Goal: Task Accomplishment & Management: Use online tool/utility

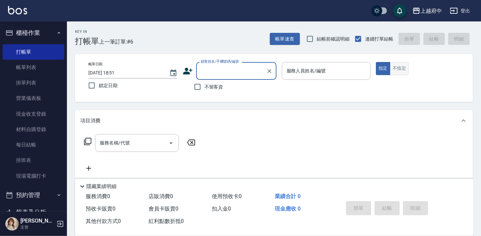
click at [401, 68] on button "不指定" at bounding box center [399, 68] width 19 height 13
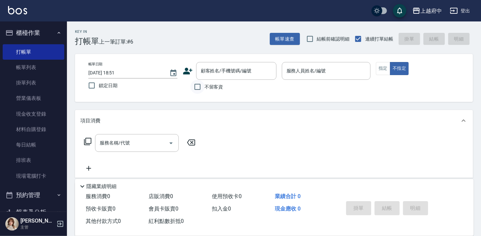
click at [197, 87] on input "不留客資" at bounding box center [197, 87] width 14 height 14
checkbox input "true"
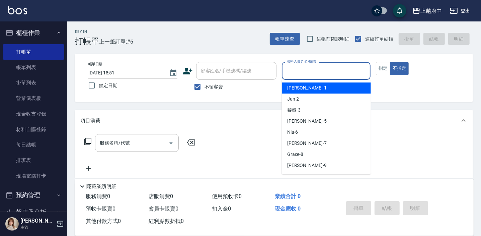
click at [316, 73] on input "服務人員姓名/編號" at bounding box center [326, 71] width 83 height 12
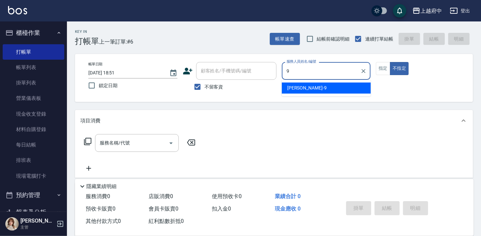
type input "9"
type button "false"
type input "David-9"
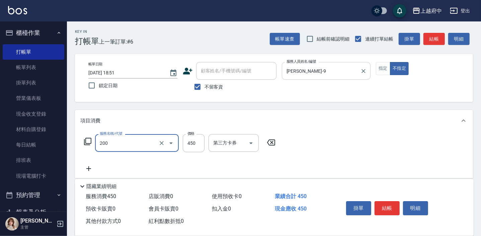
type input "有機洗髮(200)"
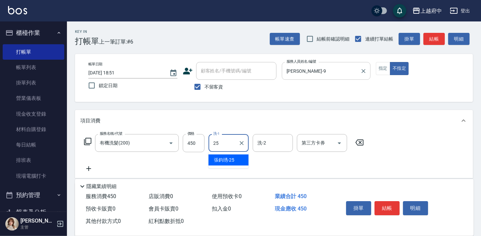
type input "張鈞琇-25"
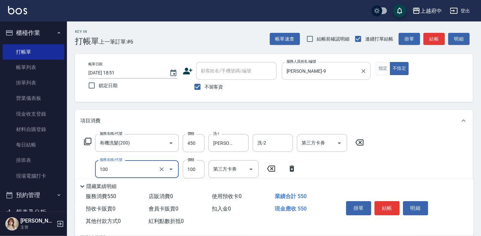
type input "造型/修劉海(100)"
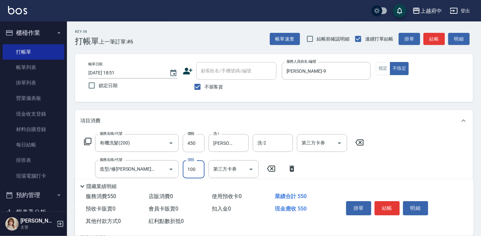
click at [341, 163] on div "服務名稱/代號 有機洗髮(200) 服務名稱/代號 價格 450 價格 洗-1 張鈞琇-25 洗-1 洗-2 洗-2 第三方卡券 第三方卡券 服務名稱/代號 …" at bounding box center [223, 166] width 287 height 65
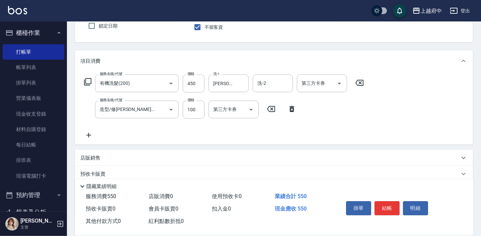
scroll to position [61, 0]
click at [388, 207] on button "結帳" at bounding box center [386, 208] width 25 height 14
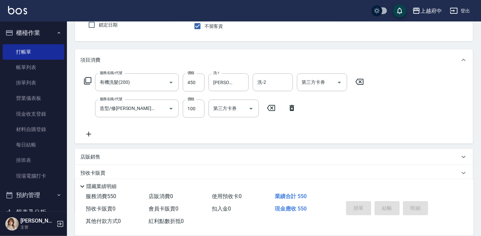
type input "2025/09/23 19:29"
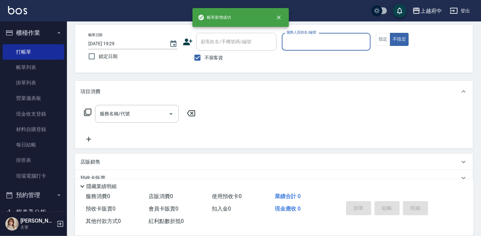
scroll to position [0, 0]
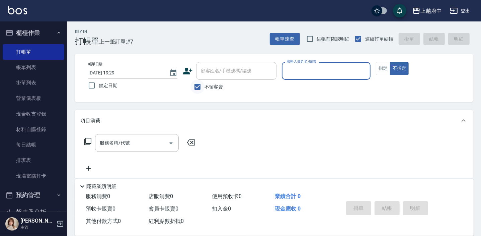
click at [198, 88] on input "不留客資" at bounding box center [197, 87] width 14 height 14
checkbox input "false"
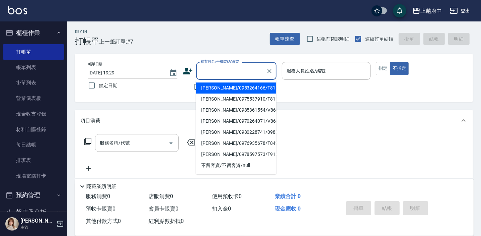
click at [219, 71] on div "顧客姓名/手機號碼/編號 顧客姓名/手機號碼/編號" at bounding box center [236, 71] width 80 height 18
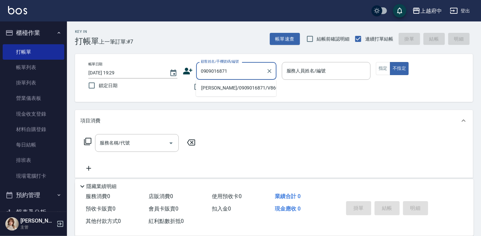
click at [230, 88] on li "黃琪淯/0909016871/V86081" at bounding box center [236, 87] width 80 height 11
type input "黃琪淯/0909016871/V86081"
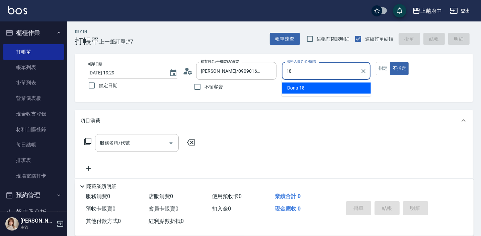
type input "Dona-18"
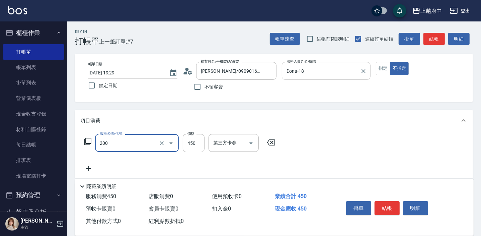
type input "有機洗髮(200)"
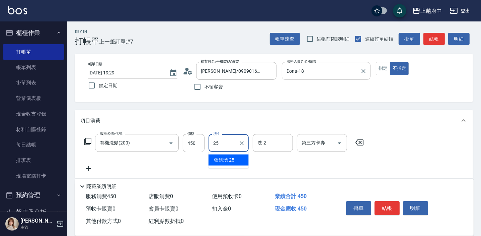
type input "張鈞琇-25"
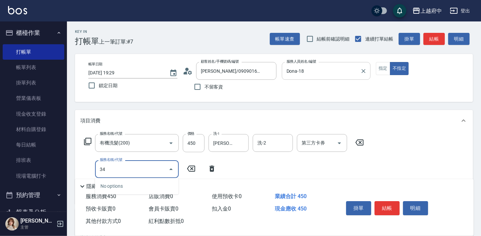
type input "3"
type input "升級全能修護(204)"
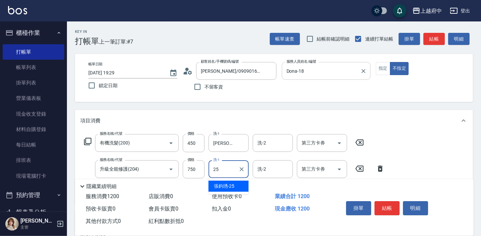
type input "張鈞琇-25"
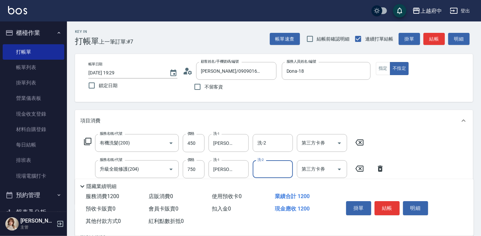
click at [407, 159] on div "服務名稱/代號 有機洗髮(200) 服務名稱/代號 價格 450 價格 洗-1 張鈞琇-25 洗-1 洗-2 洗-2 第三方卡券 第三方卡券 服務名稱/代號 …" at bounding box center [274, 167] width 398 height 73
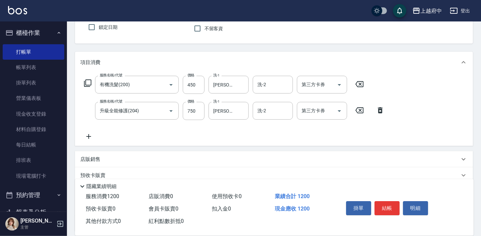
scroll to position [61, 0]
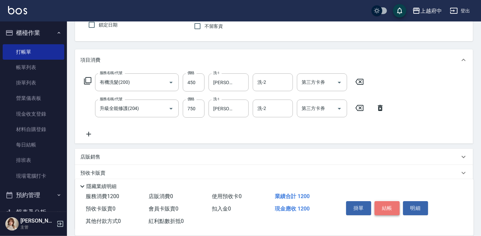
click at [384, 208] on button "結帳" at bounding box center [386, 208] width 25 height 14
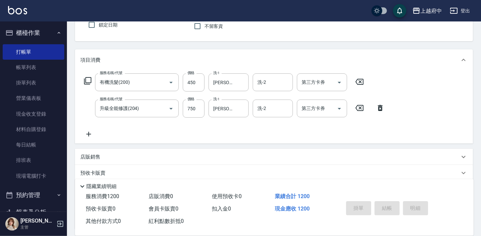
type input "2025/09/23 19:30"
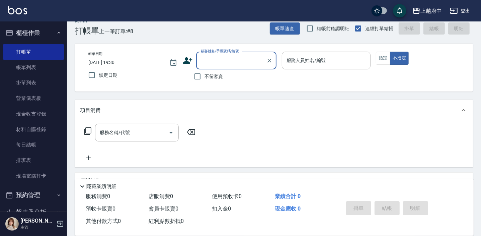
scroll to position [0, 0]
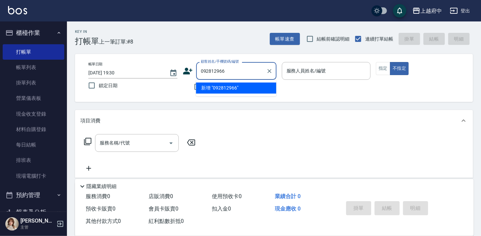
type input "0928129667"
click at [268, 70] on icon "Clear" at bounding box center [269, 71] width 4 height 4
click at [188, 71] on icon at bounding box center [188, 71] width 10 height 10
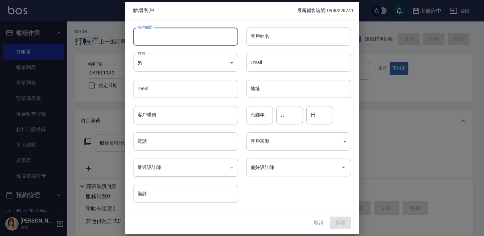
click at [164, 40] on input "客戶編號" at bounding box center [185, 36] width 105 height 18
type input "0928129667"
click at [263, 35] on input "客戶姓名" at bounding box center [298, 36] width 105 height 18
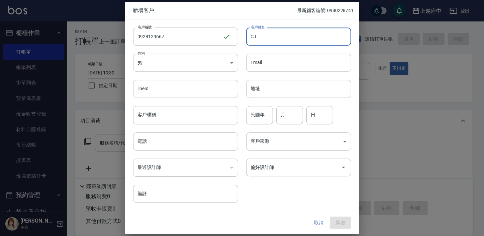
type input "C"
type input "胡敘平"
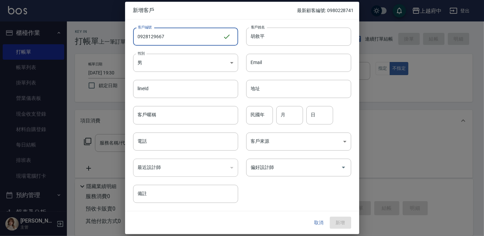
drag, startPoint x: 174, startPoint y: 41, endPoint x: 91, endPoint y: 43, distance: 83.0
click at [92, 43] on div "新增客戶 最新顧客編號: 0980228741 客戶編號 0928129667 ​ 客戶編號 客戶姓名 胡敘平 客戶姓名 性別 男 MALE 性別 Email…" at bounding box center [242, 118] width 484 height 236
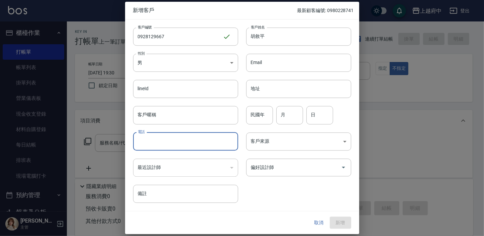
click at [151, 142] on input "電話" at bounding box center [185, 141] width 105 height 18
paste input "0928129667"
type input "0928129667"
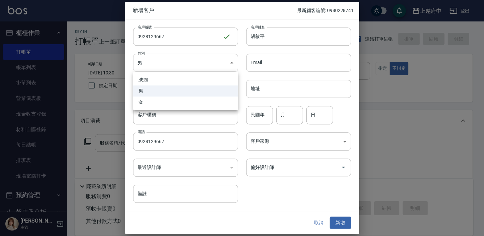
click at [161, 60] on body "上越府中 登出 櫃檯作業 打帳單 帳單列表 掛單列表 營業儀表板 現金收支登錄 材料自購登錄 每日結帳 排班表 現場電腦打卡 預約管理 預約管理 單日預約紀錄…" at bounding box center [242, 163] width 484 height 326
click at [142, 102] on li "女" at bounding box center [185, 101] width 105 height 11
type input "FEMALE"
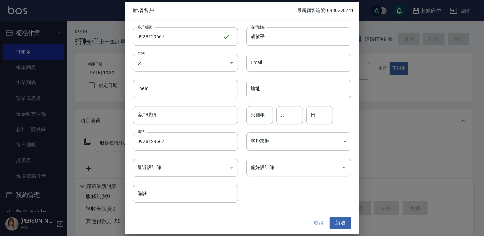
click at [281, 190] on div "客戶編號 0928129667 ​ 客戶編號 客戶姓名 胡敘平 客戶姓名 性別 女 FEMALE 性別 Email Email lineId lineId 地…" at bounding box center [238, 110] width 226 height 183
click at [337, 221] on button "新增" at bounding box center [340, 222] width 21 height 12
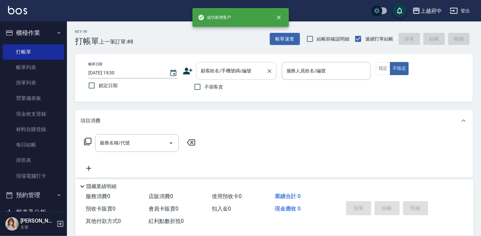
click at [204, 72] on input "顧客姓名/手機號碼/編號" at bounding box center [231, 71] width 64 height 12
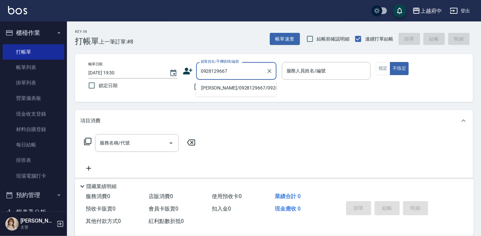
click at [217, 87] on li "胡敘平/0928129667/0928129667" at bounding box center [236, 87] width 80 height 11
type input "胡敘平/0928129667/0928129667"
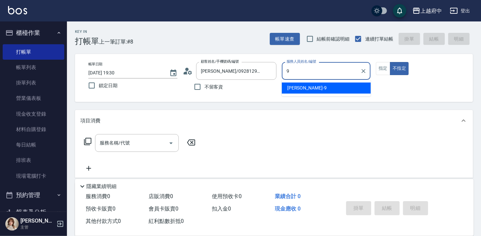
type input "David-9"
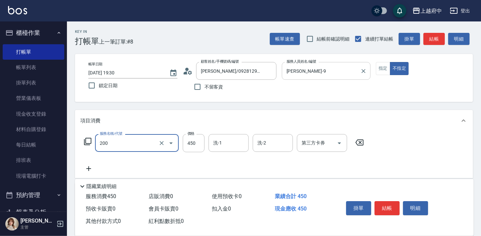
type input "有機洗髮(200)"
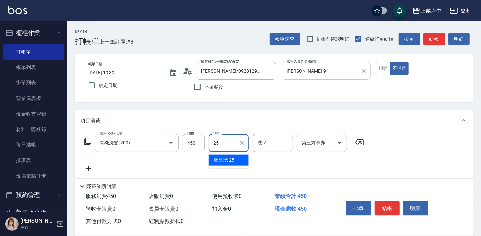
type input "張鈞琇-25"
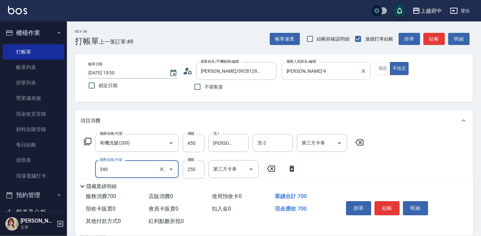
type input "剪髮(340)"
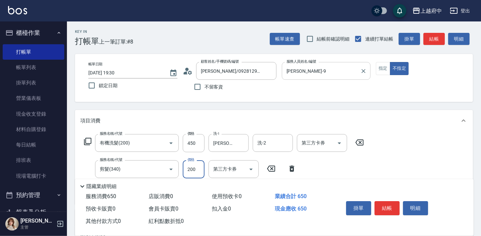
type input "200"
click at [340, 170] on div "服務名稱/代號 有機洗髮(200) 服務名稱/代號 價格 450 價格 洗-1 張鈞琇-25 洗-1 洗-2 洗-2 第三方卡券 第三方卡券 服務名稱/代號 …" at bounding box center [223, 166] width 287 height 65
click at [385, 205] on button "結帳" at bounding box center [386, 208] width 25 height 14
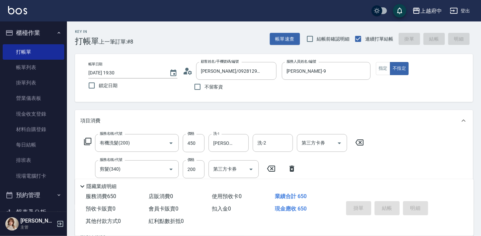
type input "2025/09/23 19:32"
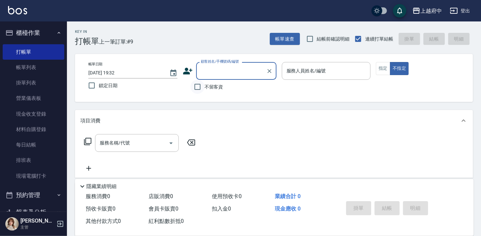
click at [197, 87] on input "不留客資" at bounding box center [197, 87] width 14 height 14
checkbox input "true"
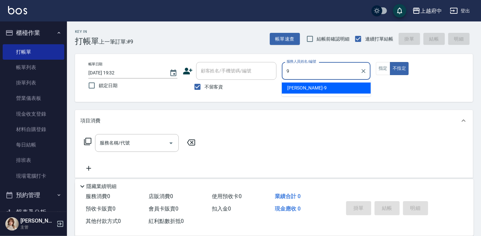
type input "David-9"
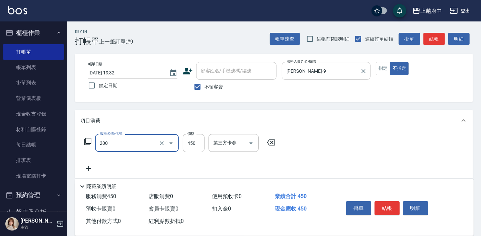
type input "有機洗髮(200)"
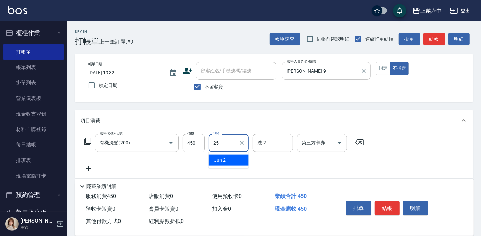
type input "張鈞琇-25"
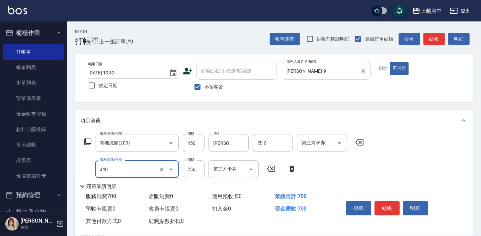
type input "剪髮(340)"
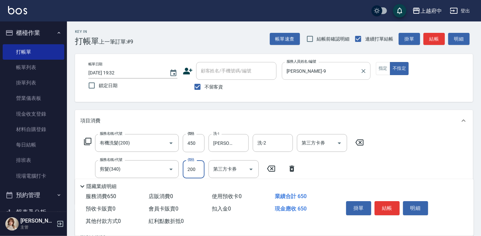
type input "200"
click at [328, 169] on div "服務名稱/代號 有機洗髮(200) 服務名稱/代號 價格 450 價格 洗-1 張鈞琇-25 洗-1 洗-2 洗-2 第三方卡券 第三方卡券 服務名稱/代號 …" at bounding box center [223, 166] width 287 height 65
click at [382, 204] on button "結帳" at bounding box center [386, 208] width 25 height 14
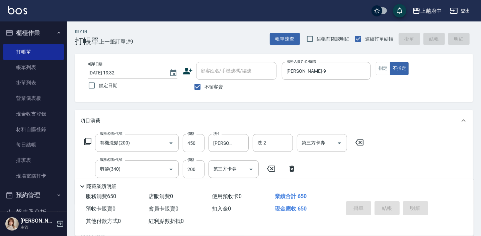
type input "2025/09/23 19:33"
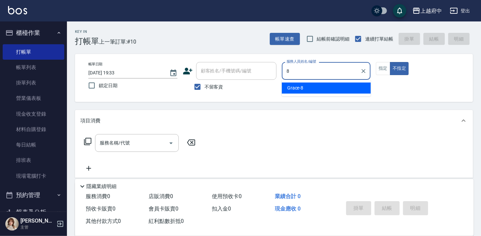
type input "Grace-8"
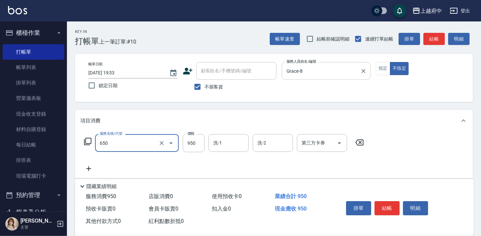
type input "SPA精油洗髮(650)"
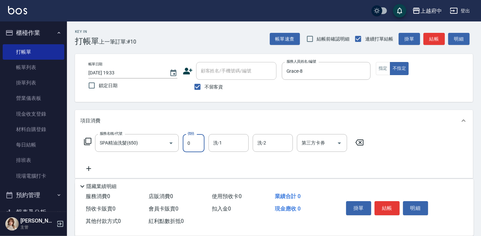
type input "0"
click at [361, 143] on icon at bounding box center [359, 142] width 8 height 6
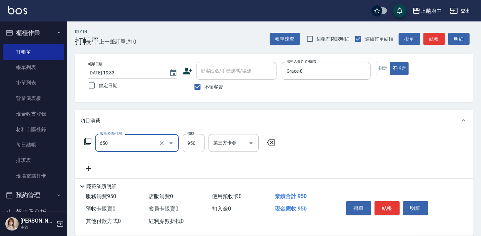
type input "SPA精油洗髮(650)"
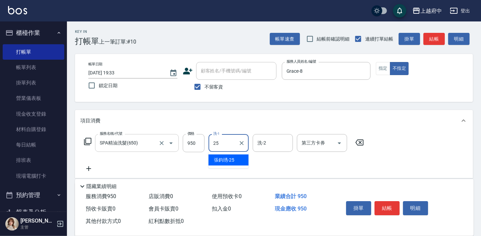
type input "張鈞琇-25"
click at [313, 166] on div "服務名稱/代號 SPA精油洗髮(650) 服務名稱/代號 價格 950 價格 洗-1 張鈞琇-25 洗-1 洗-2 洗-2 第三方卡券 第三方卡券" at bounding box center [223, 153] width 287 height 38
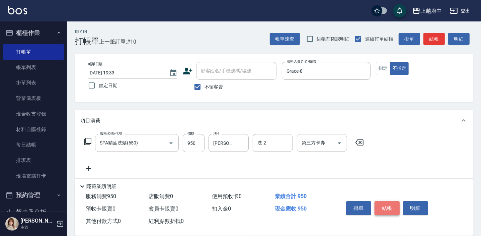
click at [391, 204] on button "結帳" at bounding box center [386, 208] width 25 height 14
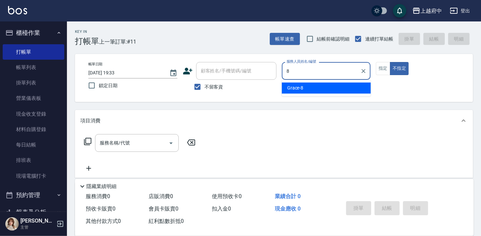
type input "Grace-8"
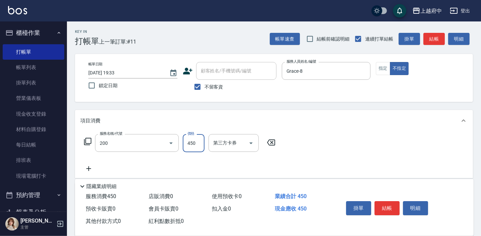
type input "有機洗髮(200)"
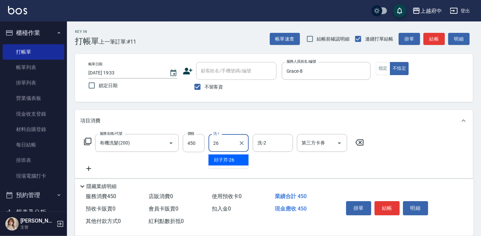
type input "邱子芹-26"
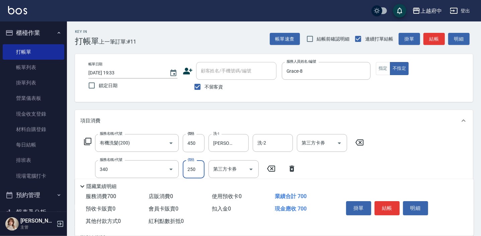
type input "剪髮(340)"
type input "200"
click at [325, 164] on div "服務名稱/代號 有機洗髮(200) 服務名稱/代號 價格 450 價格 洗-1 邱子芹-26 洗-1 洗-2 洗-2 第三方卡券 第三方卡券 服務名稱/代號 …" at bounding box center [223, 166] width 287 height 65
click at [388, 204] on button "結帳" at bounding box center [386, 208] width 25 height 14
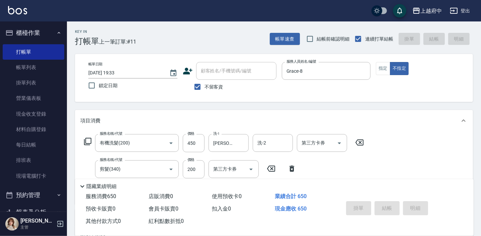
type input "2025/09/23 19:39"
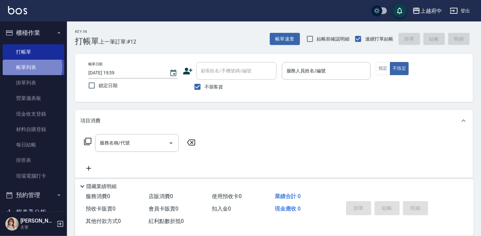
click at [26, 67] on link "帳單列表" at bounding box center [34, 67] width 62 height 15
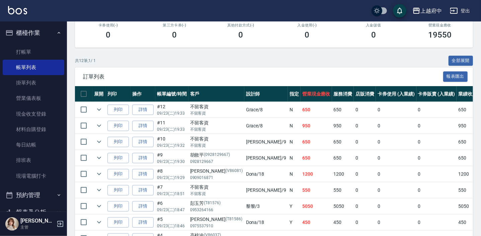
scroll to position [121, 0]
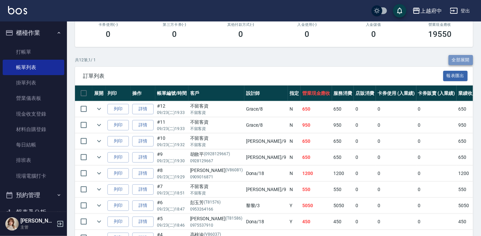
click at [458, 60] on button "全部展開" at bounding box center [460, 60] width 25 height 10
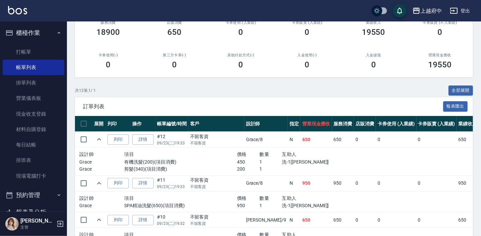
scroll to position [0, 0]
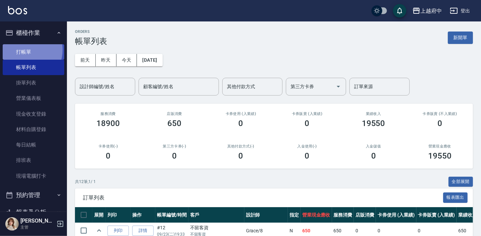
click at [25, 50] on link "打帳單" at bounding box center [34, 51] width 62 height 15
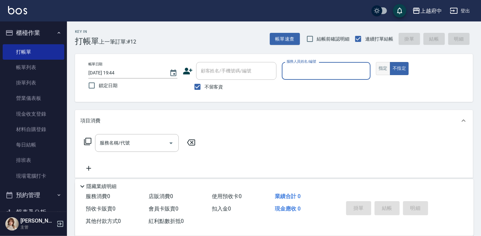
click at [386, 70] on button "指定" at bounding box center [383, 68] width 14 height 13
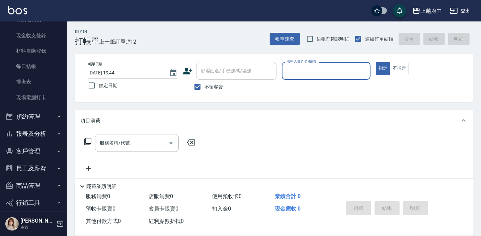
scroll to position [91, 0]
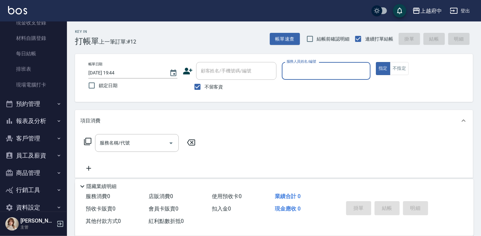
drag, startPoint x: 28, startPoint y: 123, endPoint x: 31, endPoint y: 131, distance: 8.2
click at [28, 123] on button "報表及分析" at bounding box center [34, 120] width 62 height 17
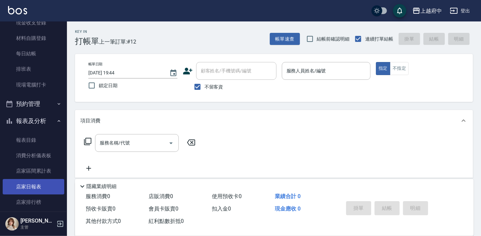
drag, startPoint x: 31, startPoint y: 184, endPoint x: 32, endPoint y: 187, distance: 3.6
click at [31, 184] on link "店家日報表" at bounding box center [34, 186] width 62 height 15
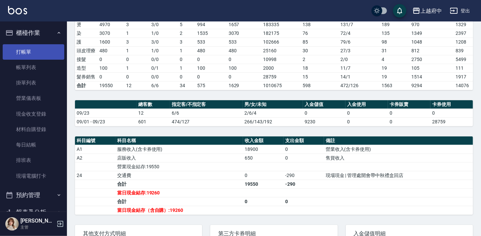
scroll to position [118, 0]
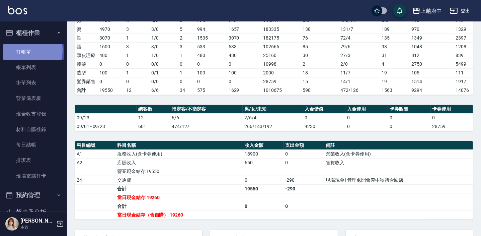
click at [26, 50] on link "打帳單" at bounding box center [34, 51] width 62 height 15
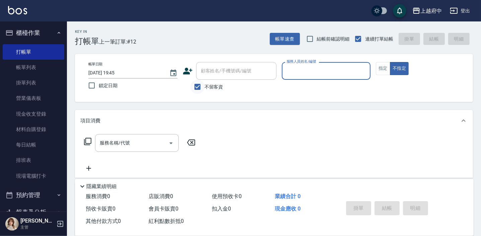
click at [198, 88] on input "不留客資" at bounding box center [197, 87] width 14 height 14
checkbox input "false"
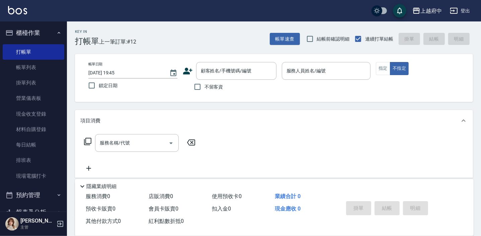
click at [190, 72] on icon at bounding box center [188, 71] width 10 height 10
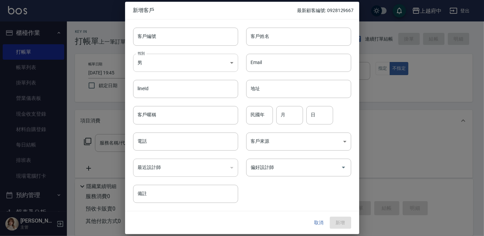
click at [183, 68] on body "上越府中 登出 櫃檯作業 打帳單 帳單列表 掛單列表 營業儀表板 現金收支登錄 材料自購登錄 每日結帳 排班表 現場電腦打卡 預約管理 預約管理 單日預約紀錄…" at bounding box center [242, 163] width 484 height 326
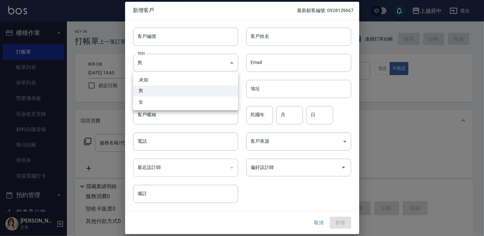
click at [161, 104] on li "女" at bounding box center [185, 101] width 105 height 11
type input "FEMALE"
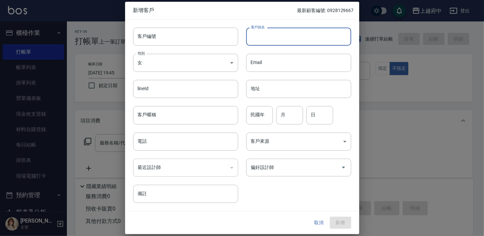
click at [268, 36] on input "客戶姓名" at bounding box center [298, 36] width 105 height 18
type input "林"
type input "林靖軒"
click at [181, 37] on input "客戶編號" at bounding box center [185, 36] width 105 height 18
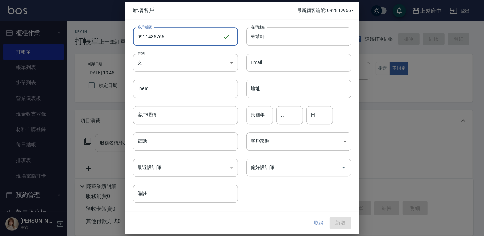
type input "0911435766"
click at [263, 117] on input "民國年" at bounding box center [259, 115] width 27 height 18
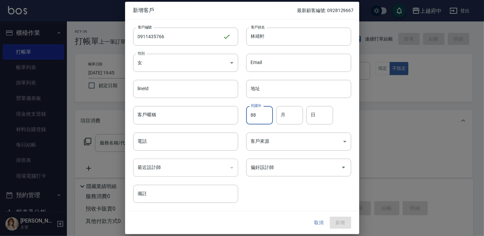
type input "88"
type input "12"
type input "26"
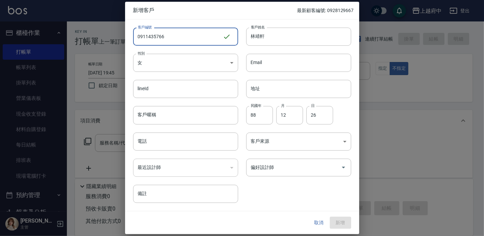
drag, startPoint x: 173, startPoint y: 37, endPoint x: 97, endPoint y: 39, distance: 75.6
click at [100, 39] on div "新增客戶 最新顧客編號: 0928129667 客戶編號 0911435766 ​ 客戶編號 客戶姓名 林靖軒 客戶姓名 性別 女 FEMALE 性別 Ema…" at bounding box center [242, 118] width 484 height 236
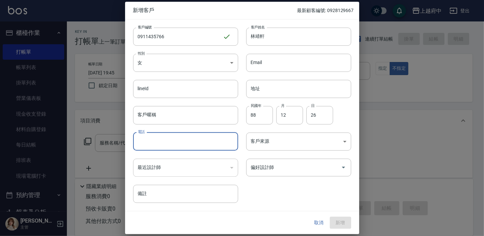
click at [155, 138] on input "電話" at bounding box center [185, 141] width 105 height 18
paste input "0911435766"
type input "0911435766"
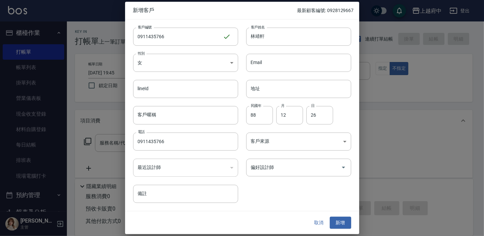
drag, startPoint x: 292, startPoint y: 183, endPoint x: 285, endPoint y: 187, distance: 8.3
click at [291, 183] on div "客戶編號 0911435766 ​ 客戶編號 客戶姓名 林靖軒 客戶姓名 性別 女 FEMALE 性別 Email Email lineId lineId 地…" at bounding box center [238, 110] width 226 height 183
click at [342, 220] on button "新增" at bounding box center [340, 222] width 21 height 12
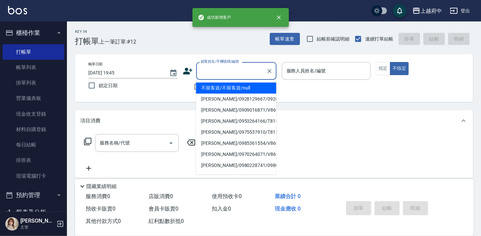
click at [224, 70] on div "顧客姓名/手機號碼/編號 顧客姓名/手機號碼/編號" at bounding box center [236, 71] width 80 height 18
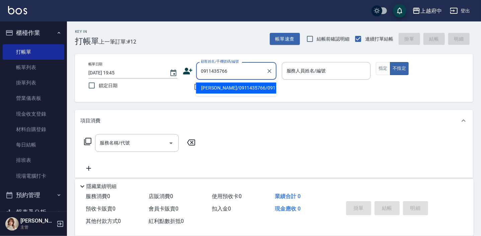
type input "林靖軒/0911435766/0911435766"
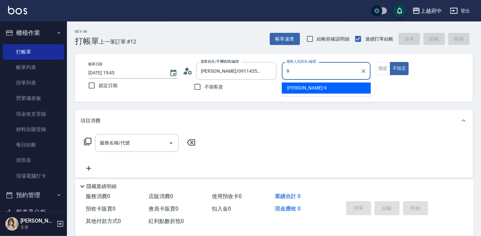
type input "David-9"
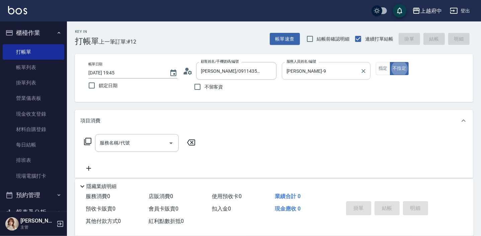
type button "false"
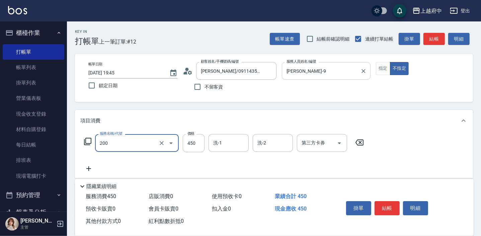
type input "有機洗髮(200)"
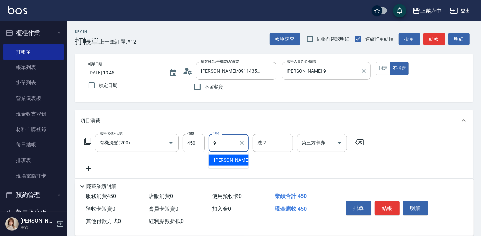
type input "David-9"
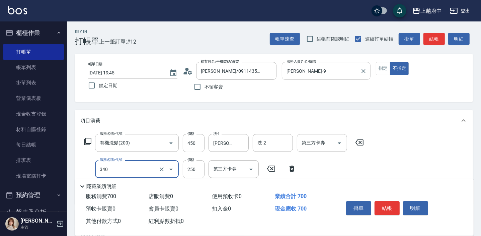
type input "剪髮(340)"
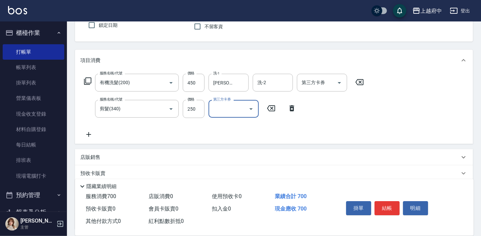
scroll to position [61, 0]
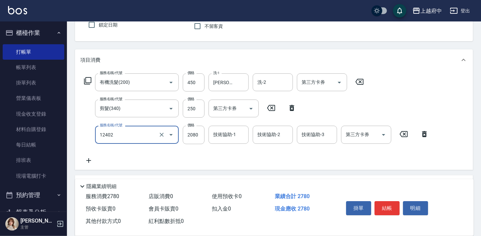
type input "染髮M(12402)"
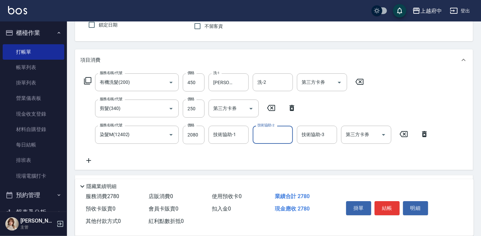
click at [217, 134] on div "技術協助-1 技術協助-1" at bounding box center [228, 134] width 40 height 18
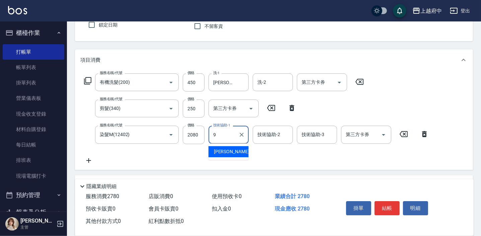
type input "David-9"
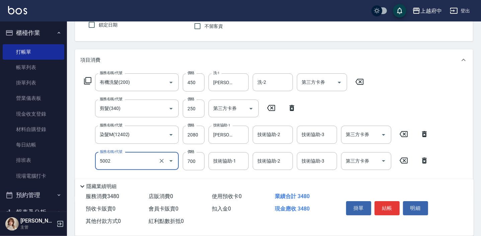
type input "2"
type input "漂髮 中(50022)"
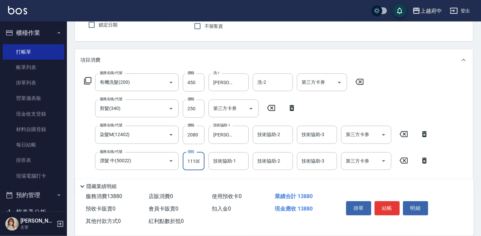
scroll to position [0, 0]
click at [190, 161] on input "11100" at bounding box center [194, 161] width 22 height 18
type input "1100"
click at [196, 133] on input "2080" at bounding box center [194, 134] width 22 height 18
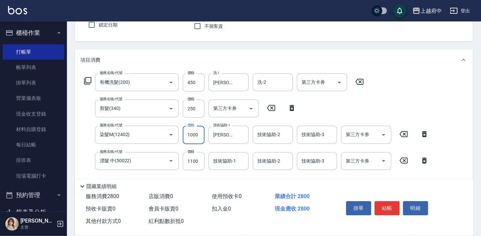
type input "1000"
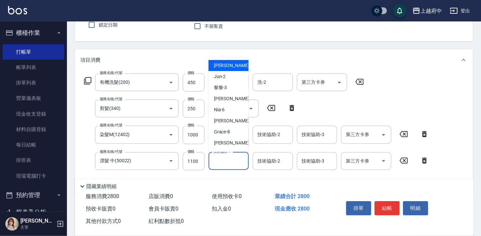
click at [221, 160] on div "技術協助-1 技術協助-1" at bounding box center [228, 161] width 40 height 18
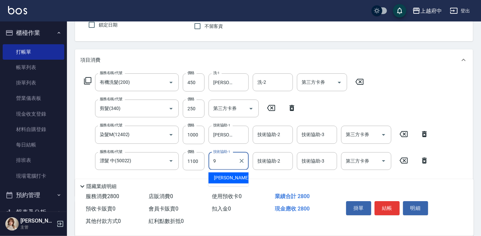
type input "David-9"
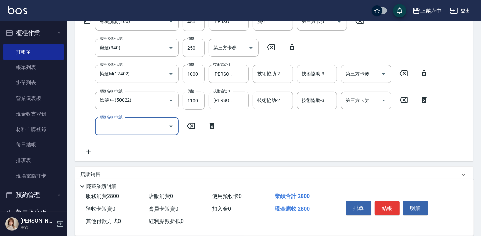
scroll to position [121, 0]
type input "32033"
click at [161, 124] on icon "Clear" at bounding box center [161, 125] width 7 height 7
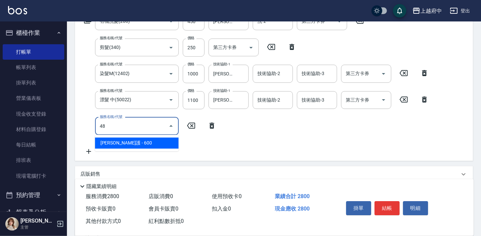
type input "4"
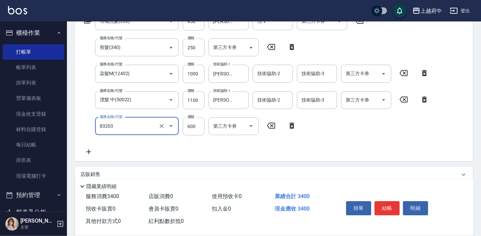
type input "蘆薈敷膜(83203)"
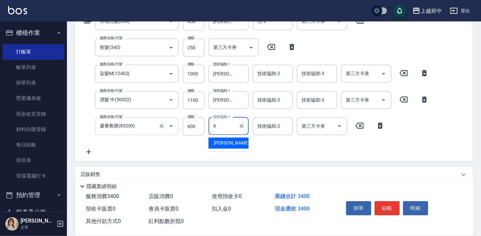
type input "David-9"
click at [268, 150] on div "服務名稱/代號 有機洗髮(200) 服務名稱/代號 價格 450 價格 洗-1 David-9 洗-1 洗-2 洗-2 第三方卡券 第三方卡券 服務名稱/代號…" at bounding box center [256, 83] width 352 height 143
click at [387, 207] on button "結帳" at bounding box center [386, 208] width 25 height 14
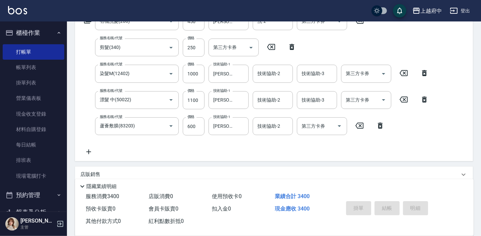
type input "2025/09/23 19:50"
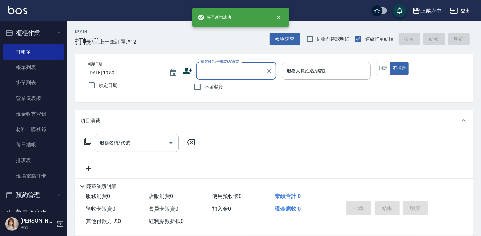
scroll to position [0, 0]
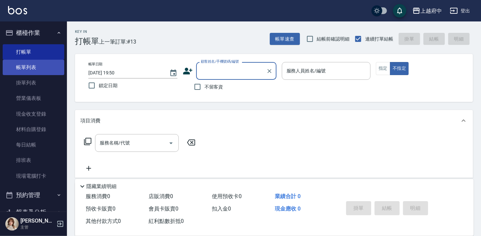
click at [29, 70] on link "帳單列表" at bounding box center [34, 67] width 62 height 15
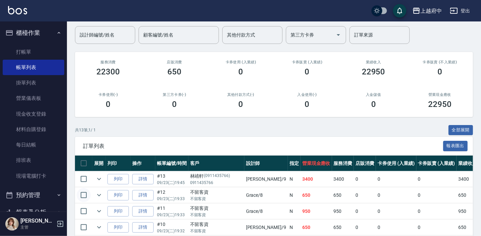
scroll to position [61, 0]
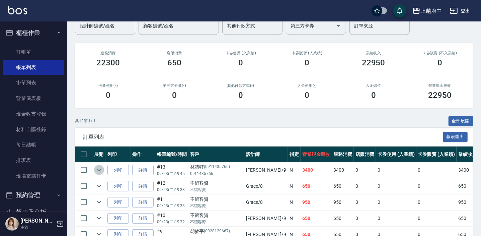
click at [98, 170] on icon "expand row" at bounding box center [99, 170] width 8 height 8
click at [99, 169] on icon "expand row" at bounding box center [99, 170] width 8 height 8
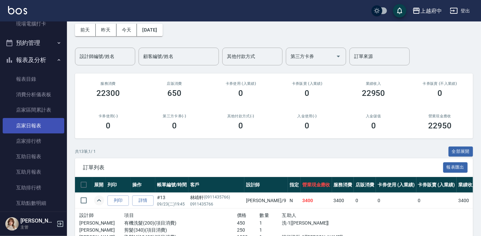
scroll to position [182, 0]
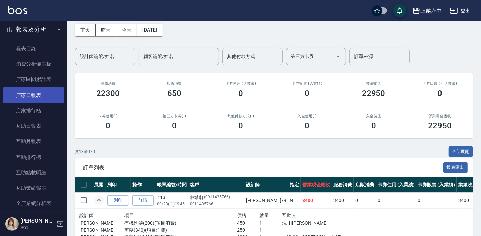
click at [30, 93] on link "店家日報表" at bounding box center [34, 94] width 62 height 15
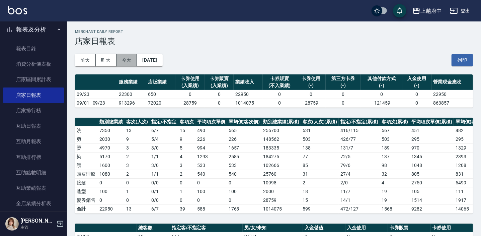
click at [121, 59] on button "今天" at bounding box center [126, 60] width 21 height 12
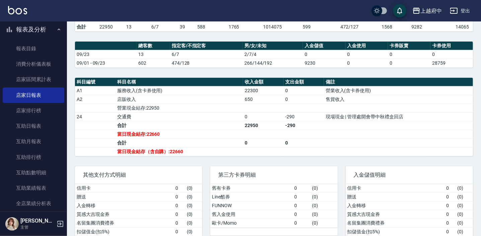
scroll to position [210, 0]
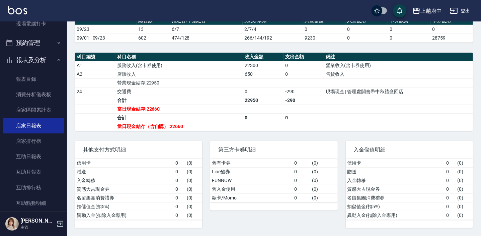
click at [34, 59] on button "報表及分析" at bounding box center [34, 59] width 62 height 17
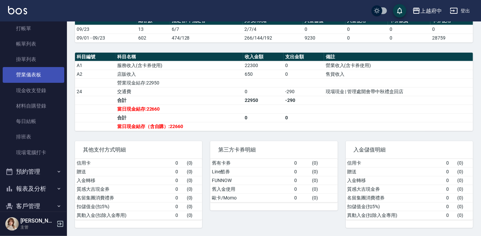
scroll to position [17, 0]
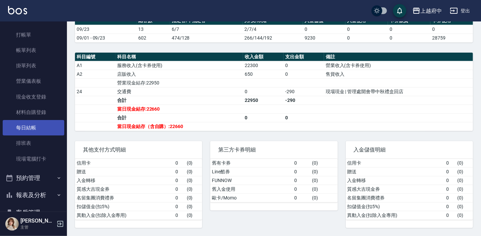
click at [28, 128] on link "每日結帳" at bounding box center [34, 127] width 62 height 15
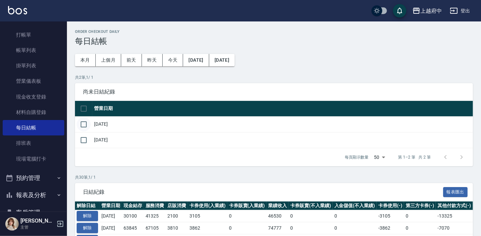
click at [85, 123] on input "checkbox" at bounding box center [84, 124] width 14 height 14
checkbox input "true"
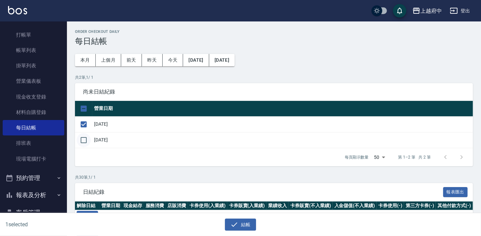
click at [81, 139] on input "checkbox" at bounding box center [84, 140] width 14 height 14
checkbox input "true"
click at [242, 223] on button "結帳" at bounding box center [240, 224] width 31 height 12
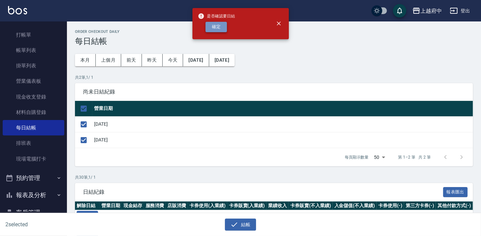
click at [215, 26] on button "確定" at bounding box center [215, 27] width 21 height 10
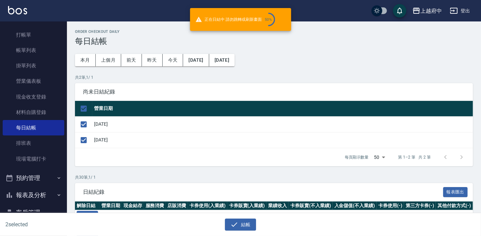
checkbox input "false"
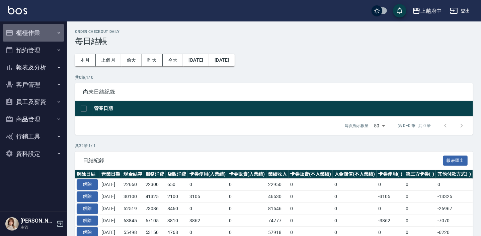
click at [18, 32] on button "櫃檯作業" at bounding box center [34, 32] width 62 height 17
